Goal: Use online tool/utility: Use online tool/utility

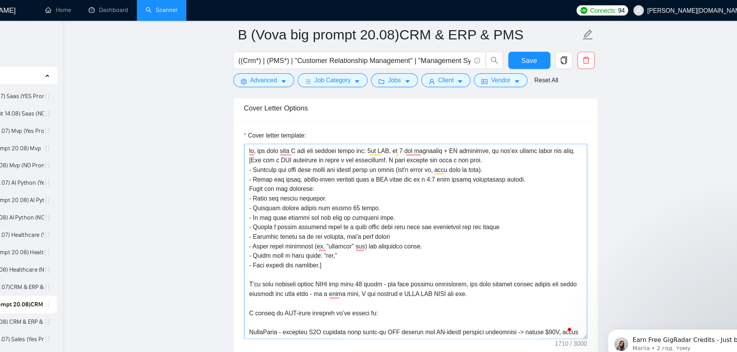
scroll to position [983, 0]
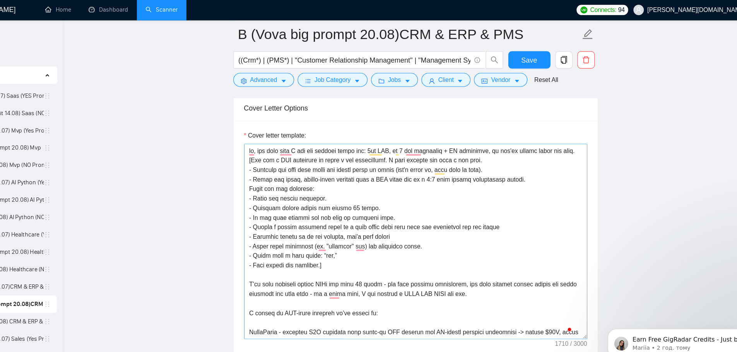
click at [329, 159] on textarea "Cover letter template:" at bounding box center [423, 215] width 306 height 174
click at [342, 163] on textarea "Cover letter template:" at bounding box center [423, 215] width 306 height 174
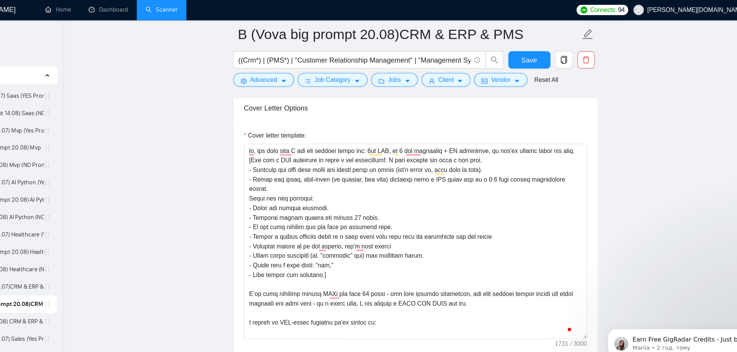
drag, startPoint x: 386, startPoint y: 210, endPoint x: 241, endPoint y: 208, distance: 144.3
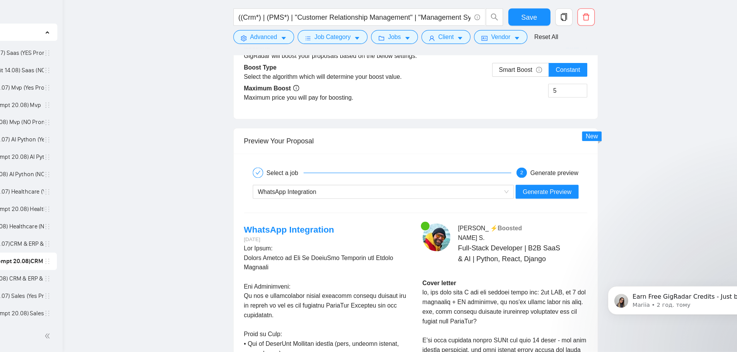
scroll to position [1569, 0]
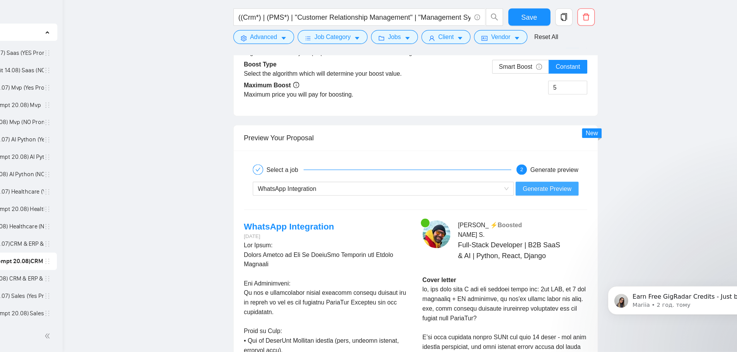
type textarea "lo, ips dolo sita C adi eli seddoei tempo inc: 3ut LAB, et 5 dol magnaaliq + EN…"
click at [527, 205] on span "Generate Preview" at bounding box center [539, 207] width 43 height 9
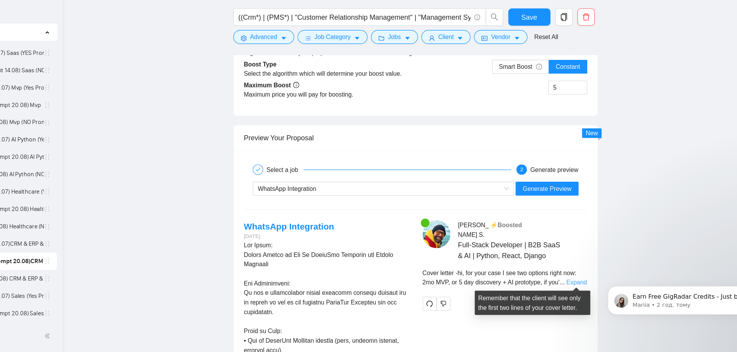
click at [564, 287] on link "Expand" at bounding box center [566, 290] width 18 height 6
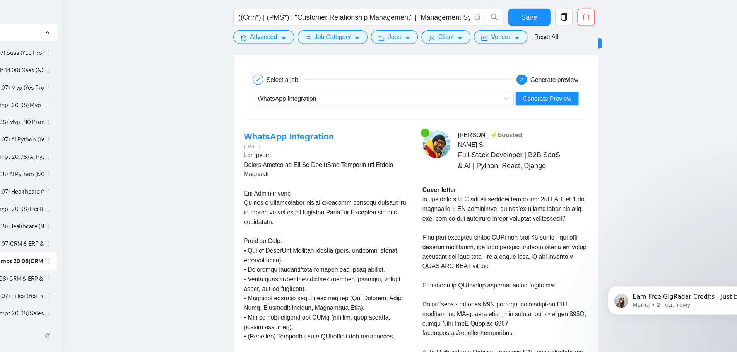
scroll to position [1649, 0]
click at [451, 129] on div "WhatsApp Integration" at bounding box center [390, 127] width 217 height 12
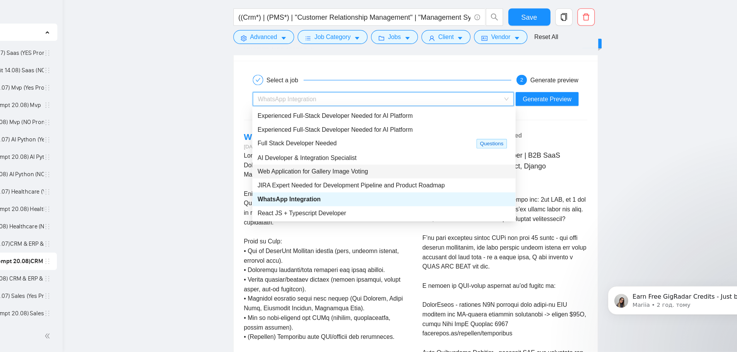
click at [324, 191] on span "Web Application for Gallery Image Voting" at bounding box center [331, 191] width 98 height 6
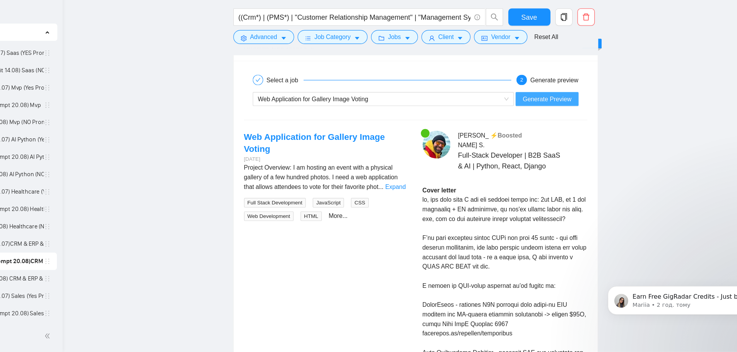
click at [530, 124] on span "Generate Preview" at bounding box center [539, 127] width 43 height 9
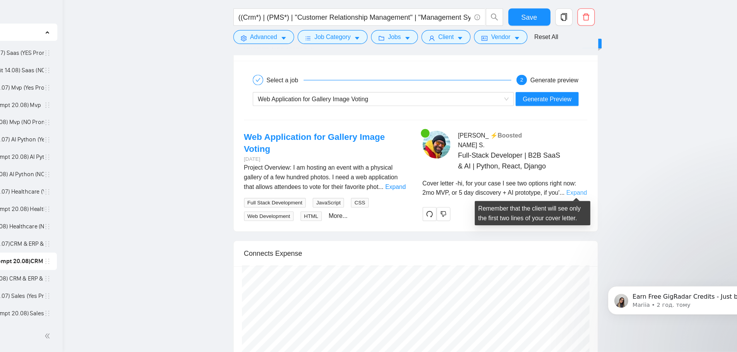
click at [559, 210] on link "Expand" at bounding box center [566, 210] width 18 height 6
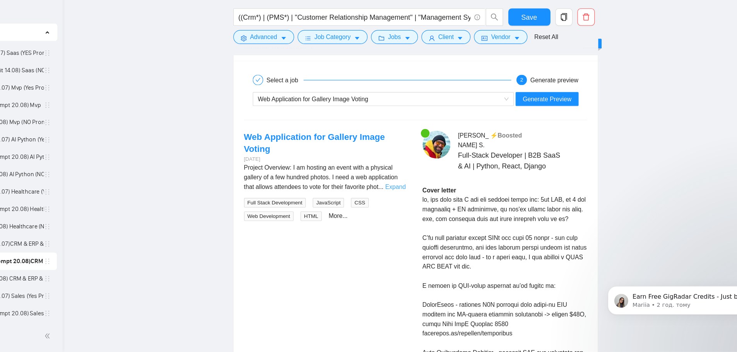
click at [402, 205] on link "Expand" at bounding box center [405, 205] width 18 height 6
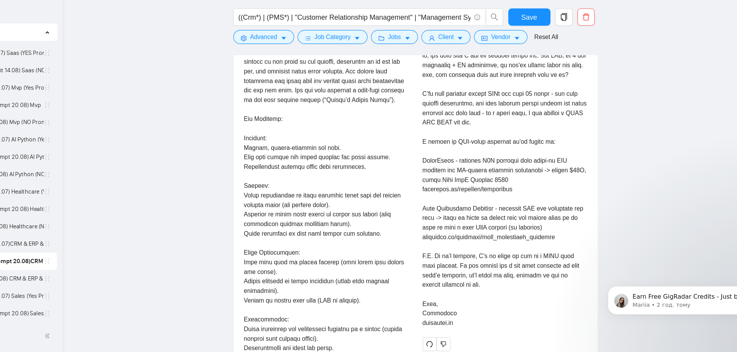
scroll to position [1780, 0]
